Goal: Task Accomplishment & Management: Use online tool/utility

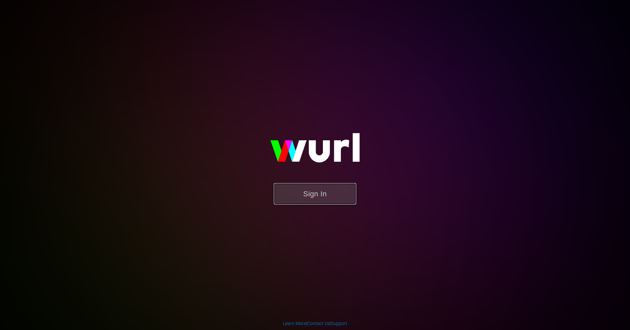
click at [329, 194] on button "Sign In" at bounding box center [315, 193] width 82 height 21
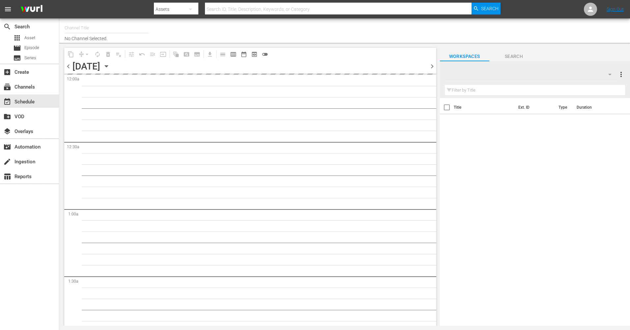
type input "The Film Detective (1847)"
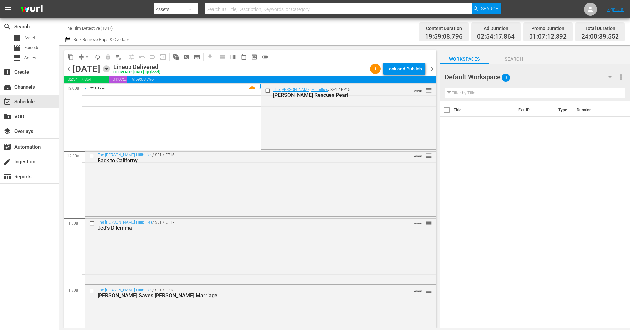
click at [110, 70] on icon "button" at bounding box center [106, 68] width 7 height 7
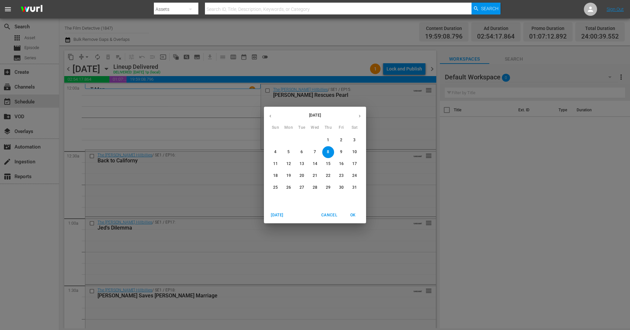
click at [357, 117] on icon "button" at bounding box center [359, 116] width 5 height 5
click at [317, 186] on span "27" at bounding box center [315, 188] width 12 height 6
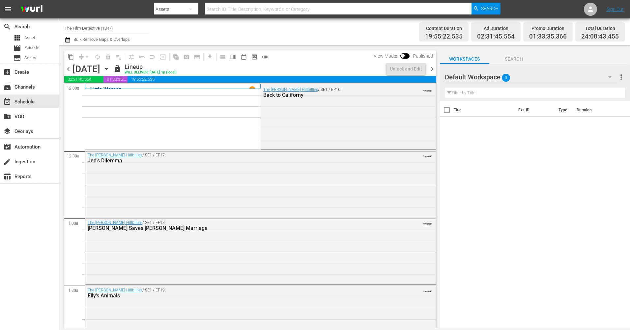
click at [434, 69] on span "chevron_right" at bounding box center [432, 69] width 8 height 8
